Goal: Task Accomplishment & Management: Manage account settings

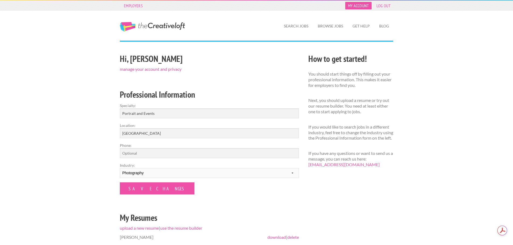
click at [361, 8] on link "My Account" at bounding box center [358, 6] width 26 height 8
click at [164, 72] on div "Hi, [PERSON_NAME] manage your account and privacy Professional Information Spec…" at bounding box center [209, 151] width 188 height 198
click at [165, 70] on link "manage your account and privacy" at bounding box center [151, 69] width 62 height 5
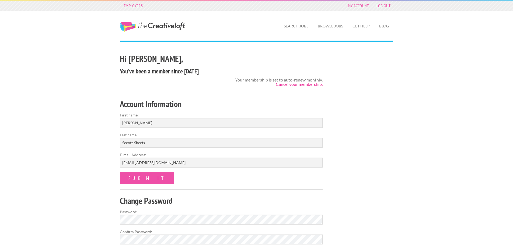
click at [310, 83] on link "Cancel your membership." at bounding box center [299, 84] width 47 height 5
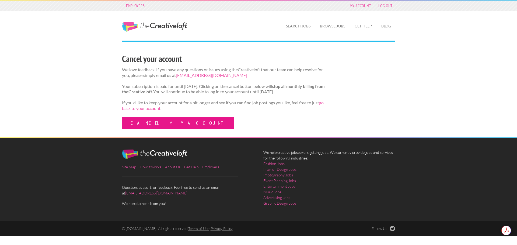
click at [156, 129] on link "Cancel my account" at bounding box center [178, 123] width 112 height 12
